Goal: Check status: Check status

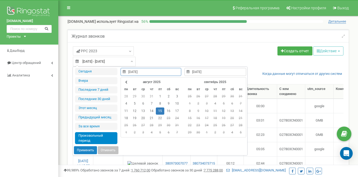
select select "50"
type input "[DATE]"
click at [152, 119] on td "21" at bounding box center [151, 117] width 8 height 7
type input "[DATE]"
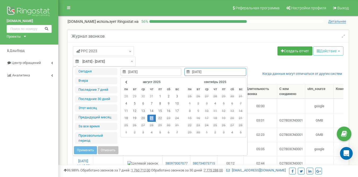
click at [152, 119] on td "21" at bounding box center [151, 117] width 8 height 7
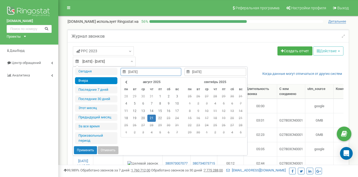
type input "[DATE]"
click at [91, 151] on button "Применить" at bounding box center [85, 150] width 23 height 8
type input "[DATE] - [DATE]"
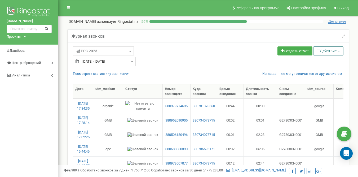
click at [340, 54] on button "Действие" at bounding box center [328, 50] width 30 height 9
